Goal: Transaction & Acquisition: Book appointment/travel/reservation

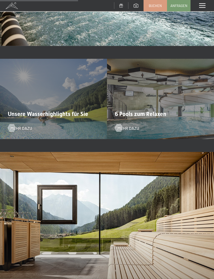
scroll to position [879, 0]
click at [126, 127] on span "Mehr dazu" at bounding box center [128, 128] width 22 height 6
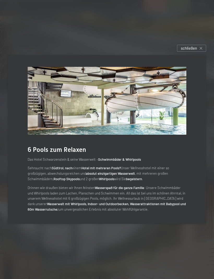
scroll to position [845, 0]
click at [194, 51] on span "schließen" at bounding box center [188, 48] width 16 height 5
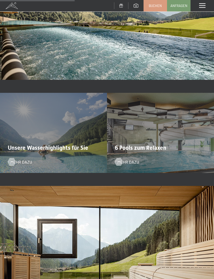
click at [24, 147] on span "Unsere Wasserhighlights für Sie" at bounding box center [48, 148] width 80 height 7
click at [17, 160] on span "Mehr dazu" at bounding box center [21, 162] width 22 height 6
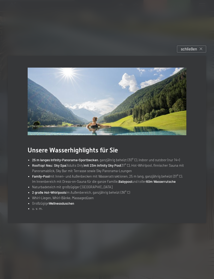
click at [191, 53] on div "schließen" at bounding box center [191, 49] width 29 height 7
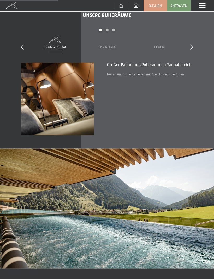
scroll to position [656, 0]
click at [201, 9] on div "Menü" at bounding box center [201, 5] width 23 height 11
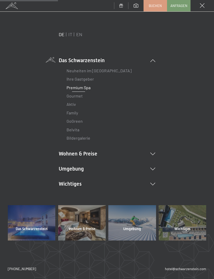
click at [74, 95] on link "Gourmet" at bounding box center [74, 95] width 16 height 5
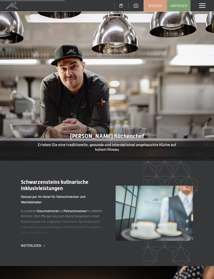
scroll to position [417, 0]
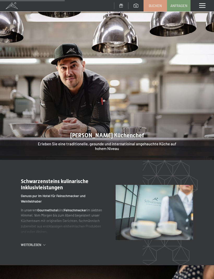
click at [36, 243] on span "Weiterlesen" at bounding box center [32, 245] width 22 height 4
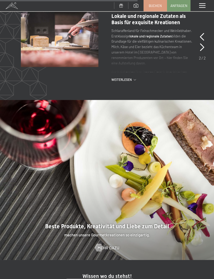
scroll to position [919, 0]
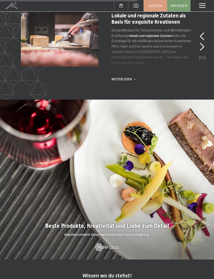
click at [106, 245] on span "Mehr dazu" at bounding box center [108, 248] width 22 height 6
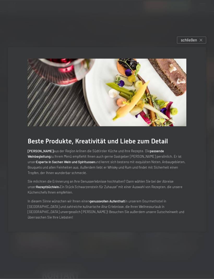
scroll to position [1276, 0]
click at [191, 44] on div "schließen" at bounding box center [191, 40] width 29 height 7
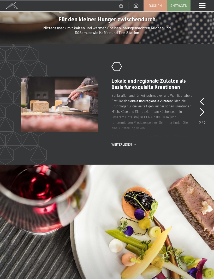
scroll to position [854, 0]
click at [201, 5] on span at bounding box center [202, 5] width 6 height 5
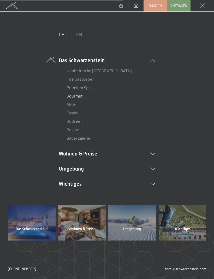
click at [158, 150] on div "DE IT EN Das Schwarzenstein Neuheiten im Schwarzenstein Ihre Gastgeber Premium …" at bounding box center [107, 118] width 198 height 174
click at [152, 154] on icon at bounding box center [152, 154] width 5 height 3
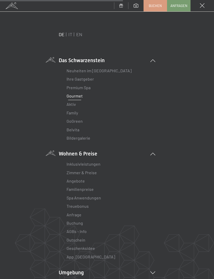
click at [69, 171] on link "Zimmer & Preise" at bounding box center [81, 172] width 30 height 5
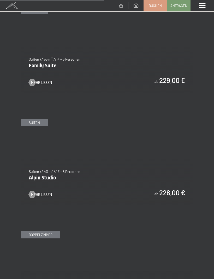
scroll to position [957, 0]
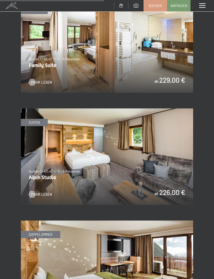
click at [42, 194] on img at bounding box center [107, 157] width 172 height 97
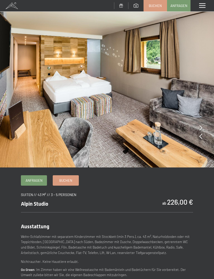
click at [200, 128] on icon at bounding box center [200, 127] width 3 height 5
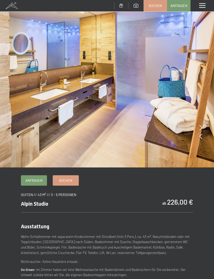
click at [203, 124] on img at bounding box center [107, 84] width 214 height 168
click at [202, 123] on img at bounding box center [107, 84] width 214 height 168
click at [202, 126] on icon at bounding box center [200, 127] width 3 height 5
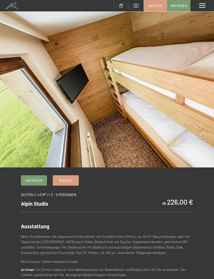
click at [202, 125] on img at bounding box center [107, 84] width 214 height 168
